Goal: Transaction & Acquisition: Purchase product/service

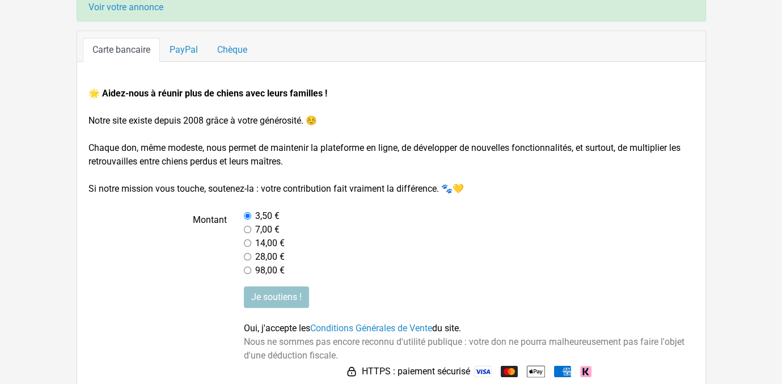
scroll to position [129, 0]
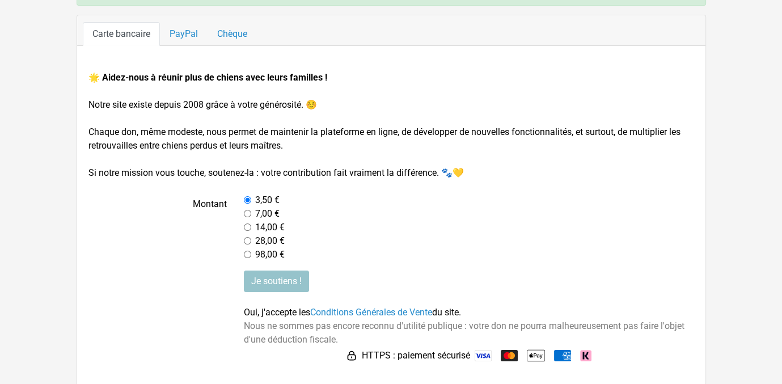
click at [249, 213] on input "radio" at bounding box center [247, 213] width 7 height 7
radio input "true"
click at [276, 281] on input "Je soutiens !" at bounding box center [276, 281] width 65 height 22
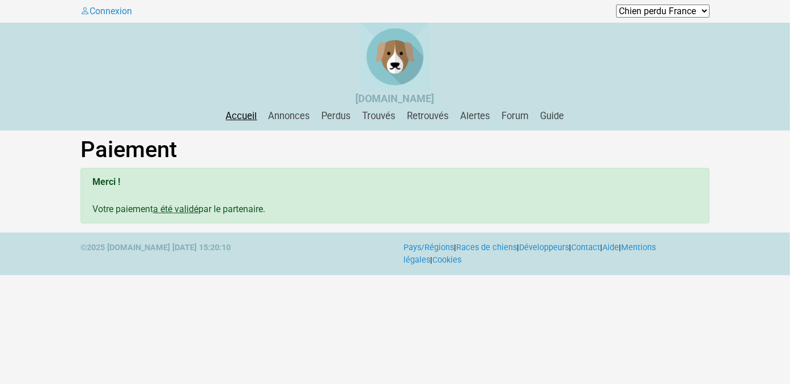
click at [249, 115] on link "Accueil" at bounding box center [242, 116] width 40 height 11
